Goal: Answer question/provide support: Share knowledge or assist other users

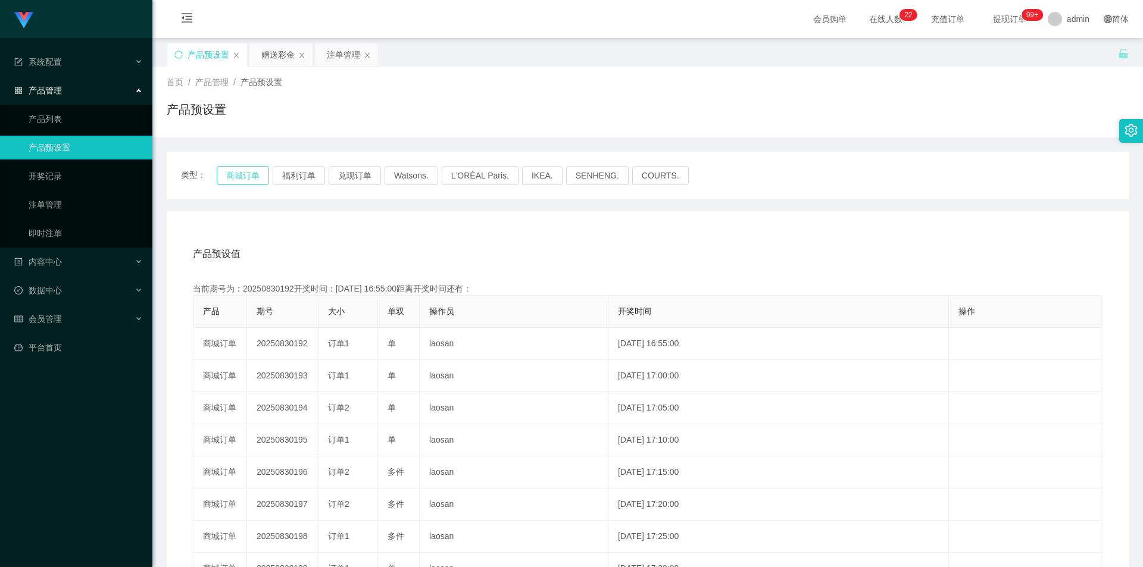
click at [243, 175] on button "商城订单" at bounding box center [243, 175] width 52 height 19
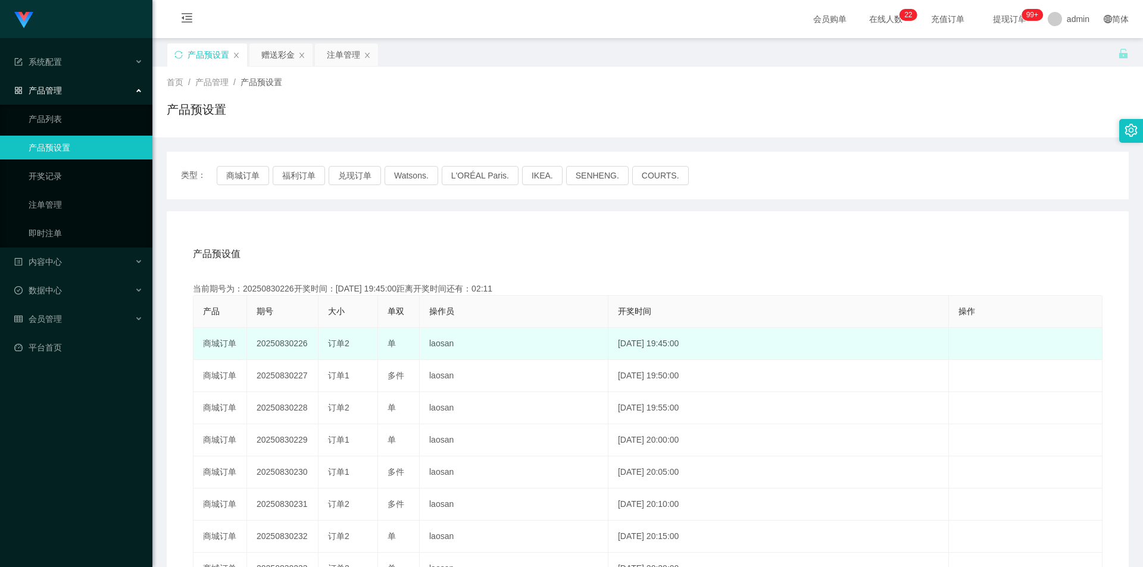
click at [282, 346] on td "20250830226" at bounding box center [282, 344] width 71 height 32
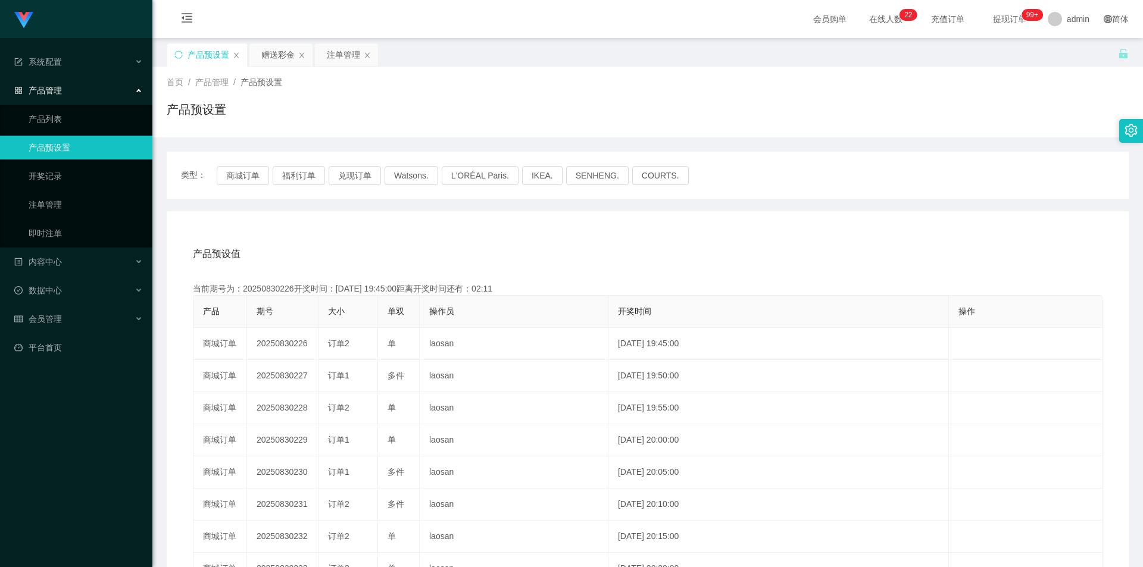
copy td "20250830226"
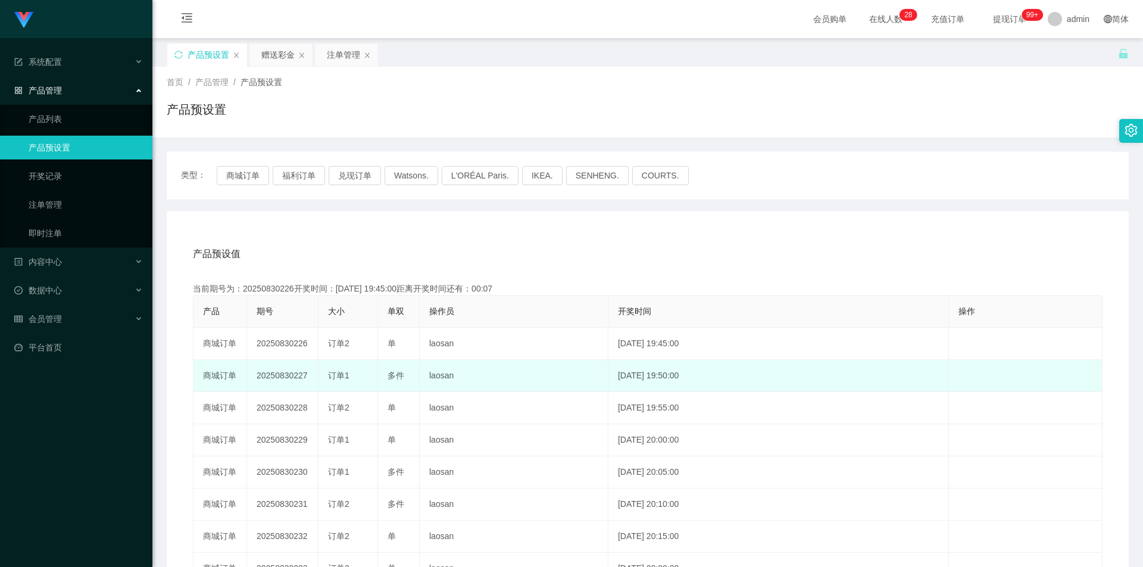
click at [280, 374] on td "20250830227" at bounding box center [282, 376] width 71 height 32
click at [270, 373] on td "20250830227" at bounding box center [282, 376] width 71 height 32
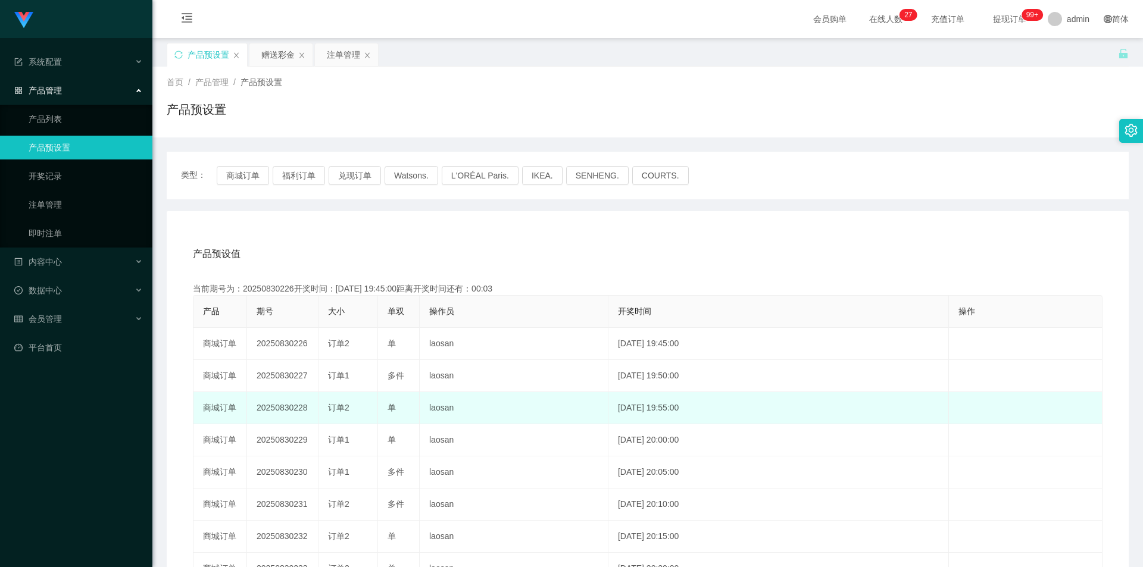
click at [277, 395] on td "20250830228" at bounding box center [282, 408] width 71 height 32
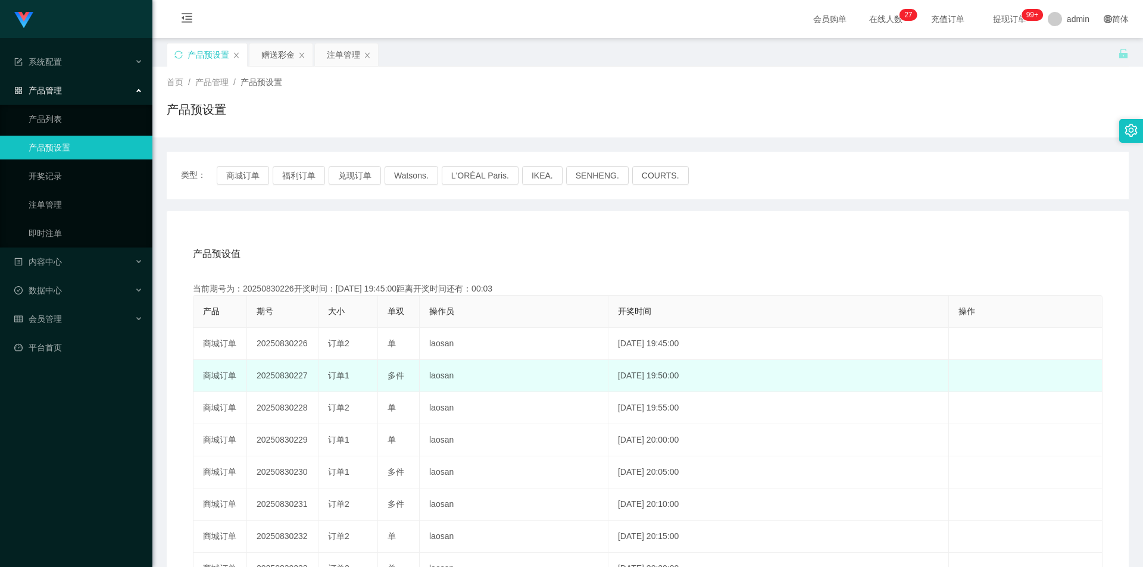
click at [286, 373] on td "20250830227" at bounding box center [282, 376] width 71 height 32
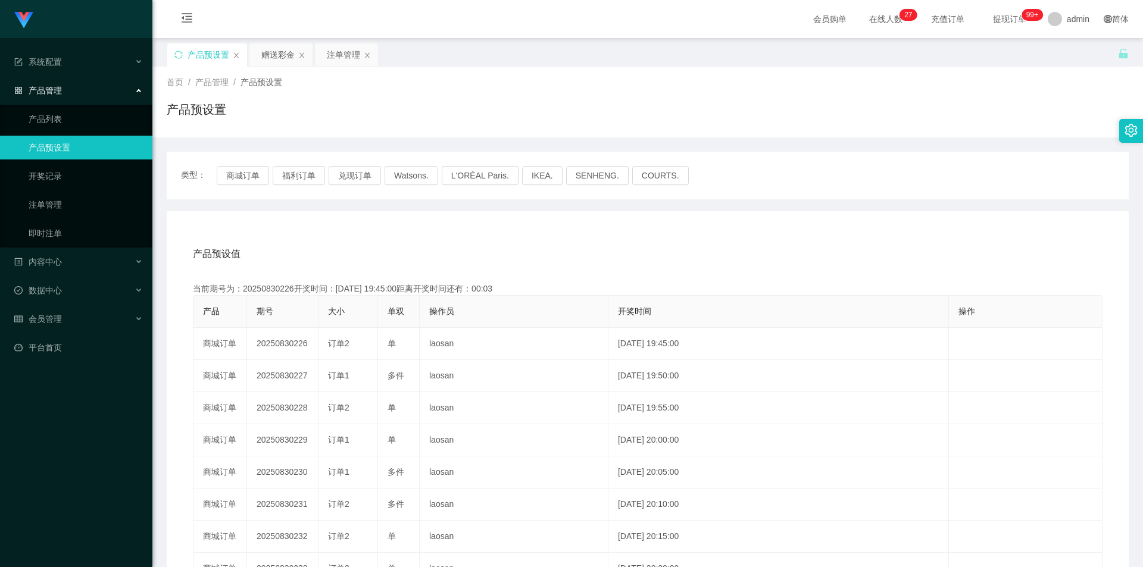
copy td "20250830227"
click at [281, 45] on div "赠送彩金" at bounding box center [277, 54] width 33 height 23
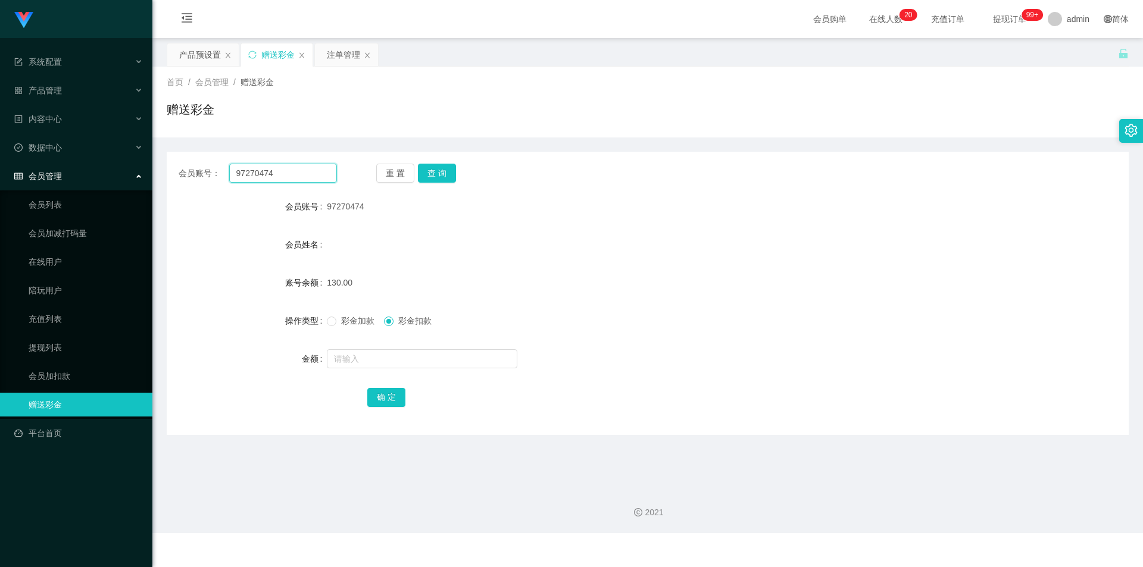
drag, startPoint x: 317, startPoint y: 175, endPoint x: 185, endPoint y: 175, distance: 131.6
click at [185, 175] on div "会员账号： 97270474" at bounding box center [258, 173] width 158 height 19
type input "Feeder3023"
click at [439, 173] on button "查 询" at bounding box center [437, 173] width 38 height 19
click at [352, 321] on span "彩金加款" at bounding box center [357, 321] width 43 height 10
